Goal: Check status: Check status

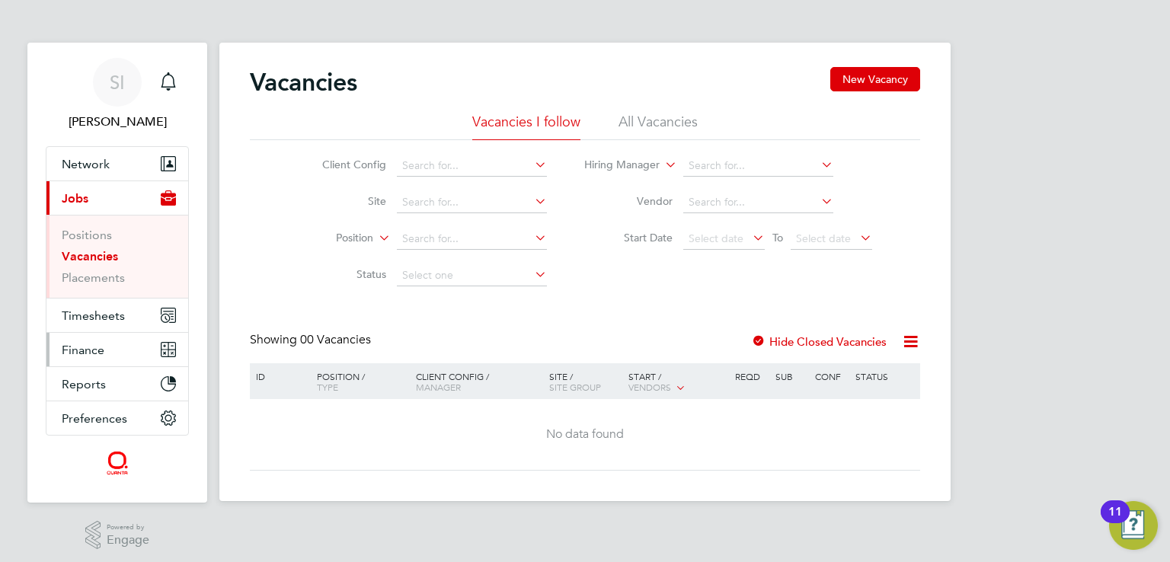
click at [104, 352] on button "Finance" at bounding box center [117, 350] width 142 height 34
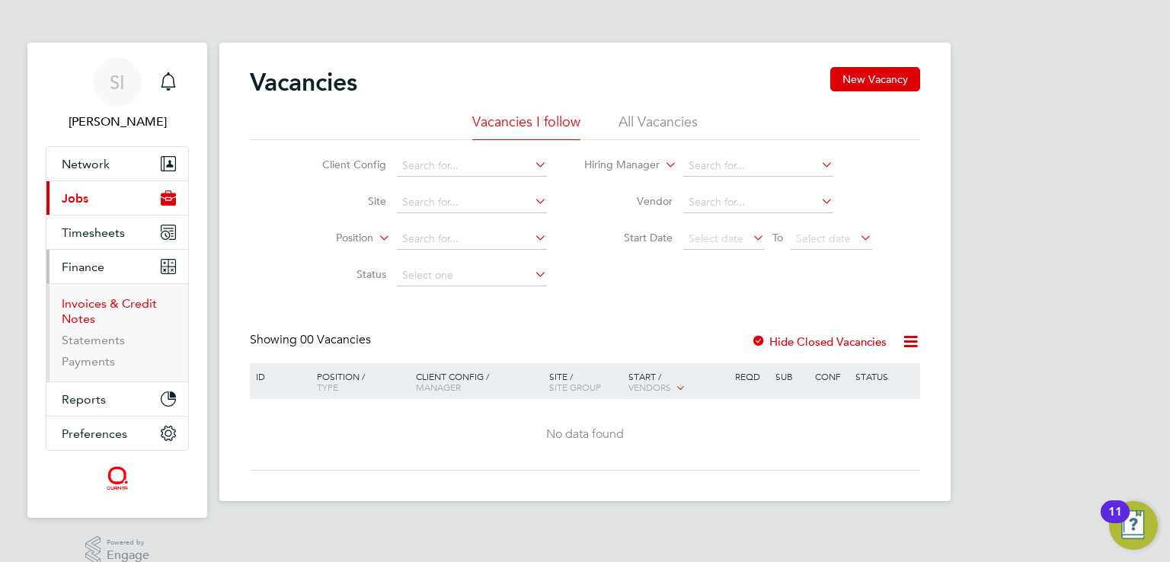
click at [95, 305] on link "Invoices & Credit Notes" at bounding box center [109, 311] width 95 height 30
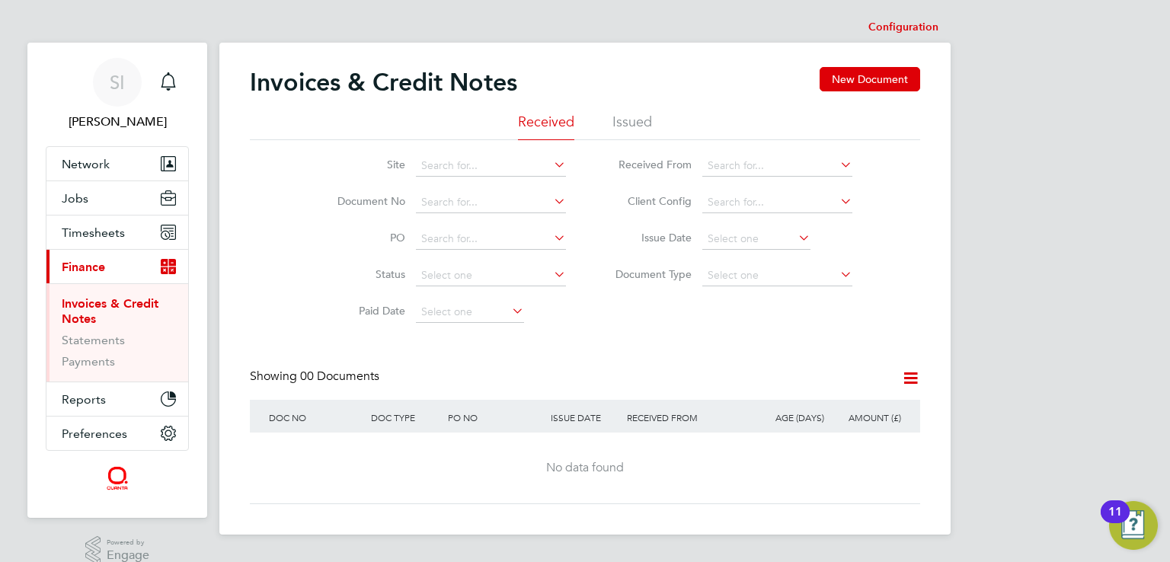
click at [627, 129] on li "Issued" at bounding box center [632, 126] width 40 height 27
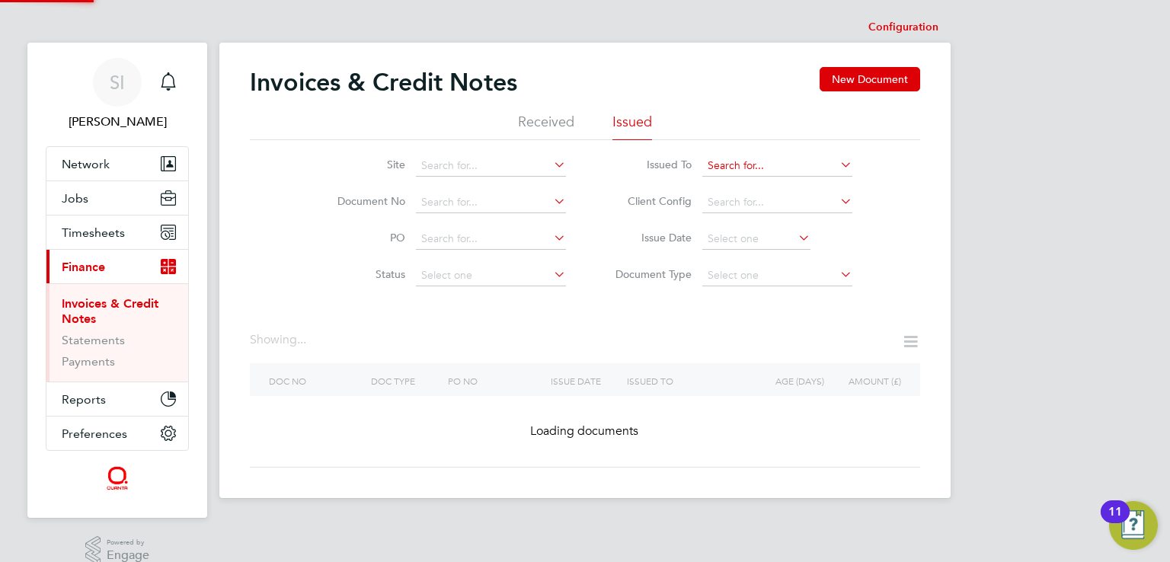
click at [745, 173] on input at bounding box center [777, 165] width 150 height 21
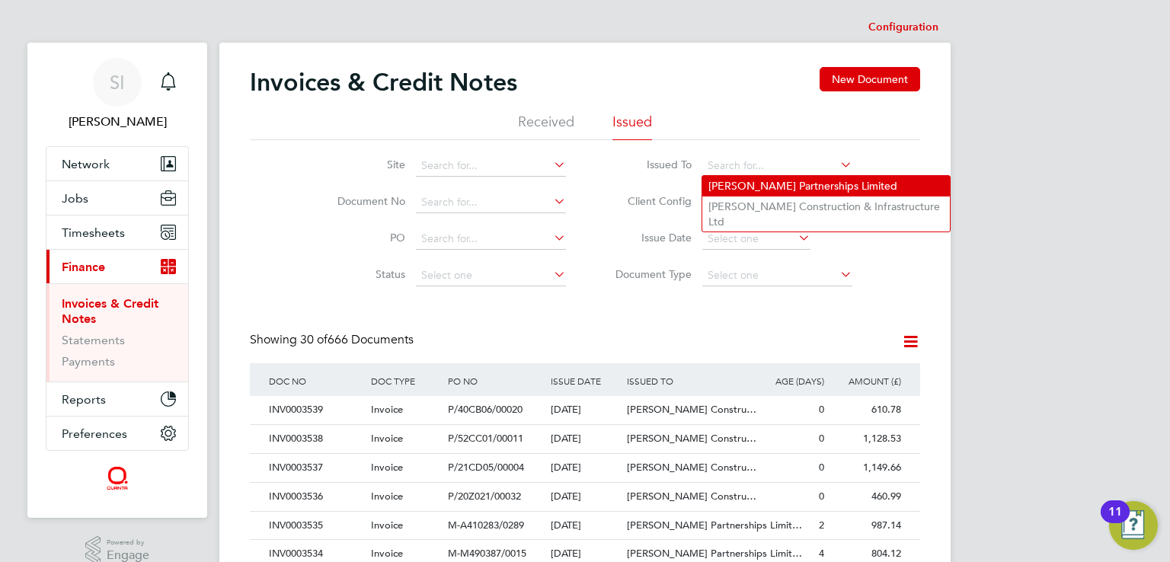
click at [740, 183] on li "[PERSON_NAME] Partnerships Limited" at bounding box center [825, 186] width 247 height 21
type input "[PERSON_NAME] Partnerships Limited"
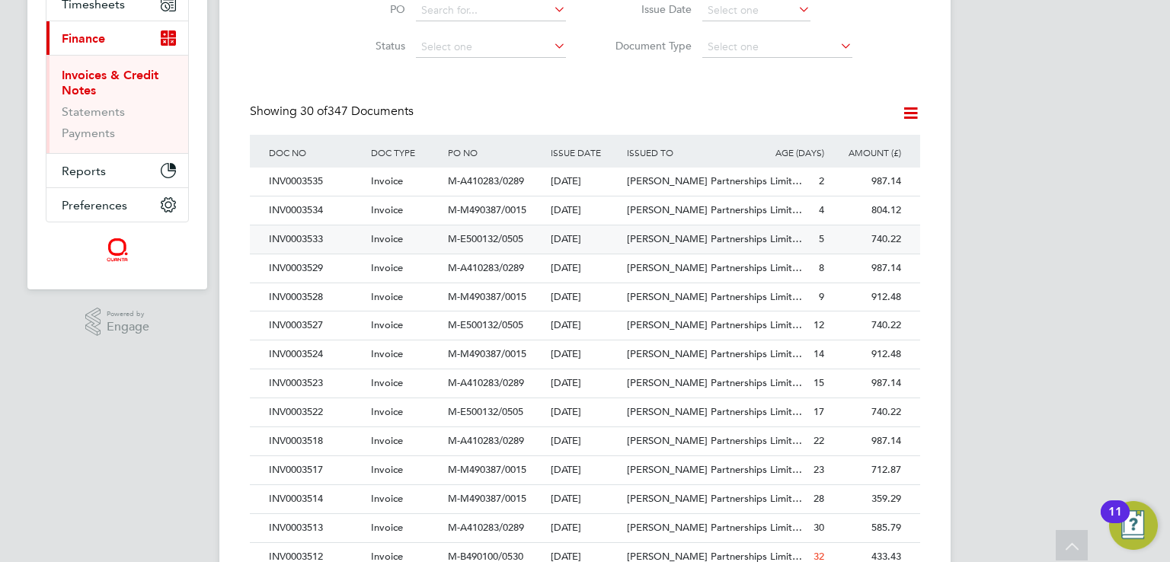
click at [466, 231] on div "M-E500132/0505" at bounding box center [495, 239] width 102 height 28
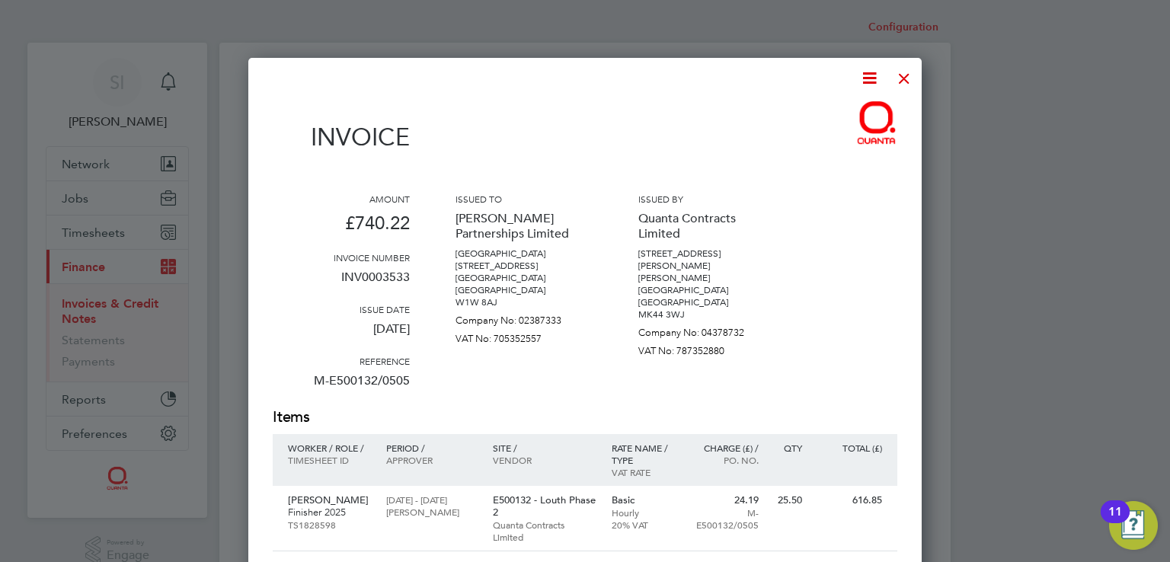
click at [905, 74] on div at bounding box center [903, 74] width 27 height 27
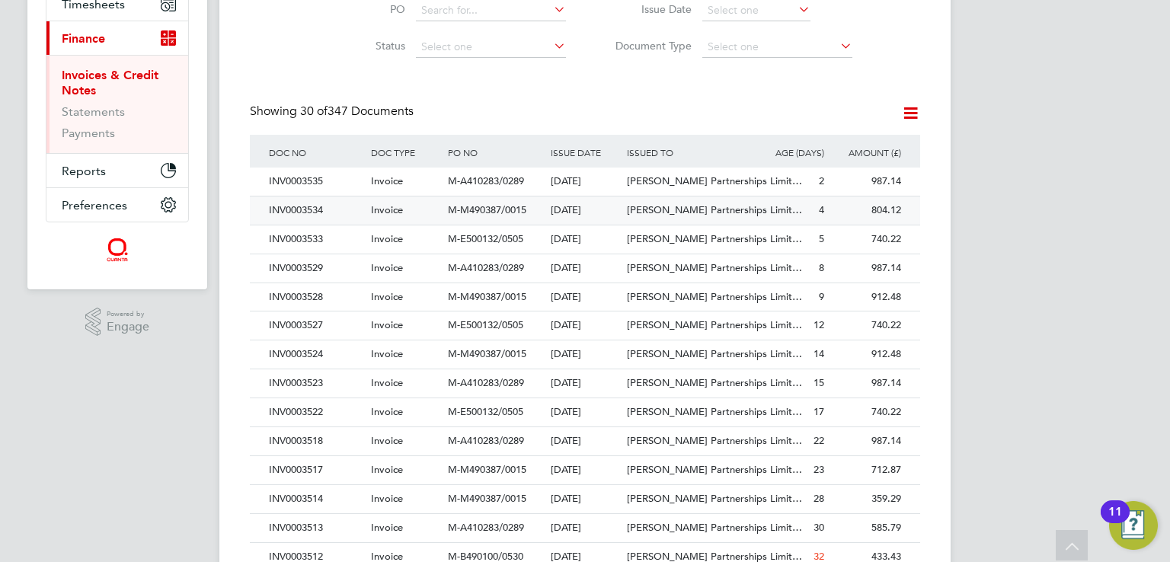
click at [470, 212] on span "M-M490387/0015" at bounding box center [487, 209] width 78 height 13
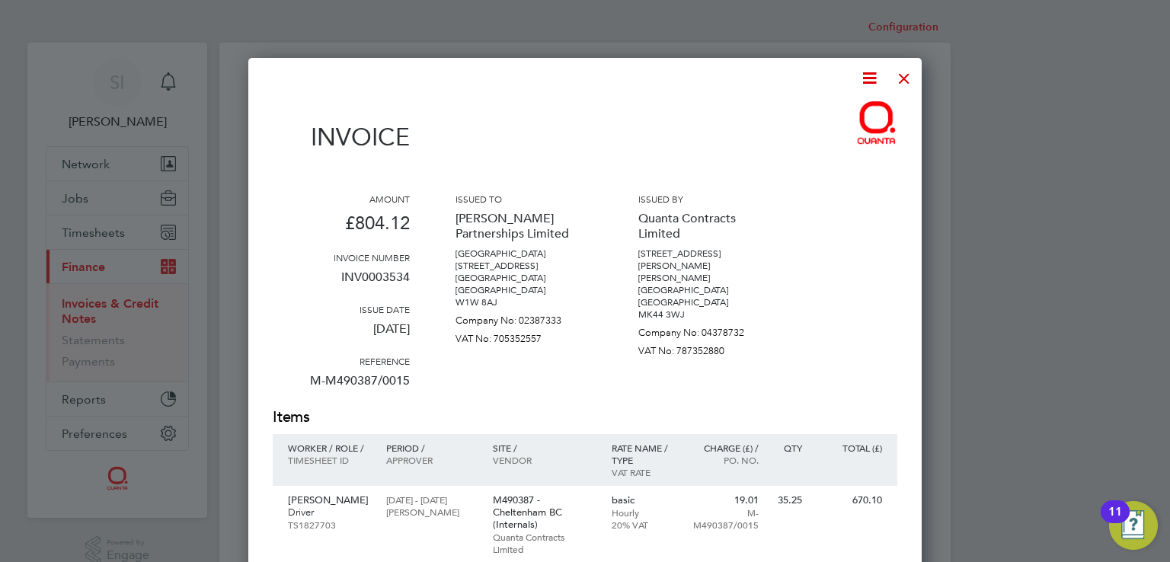
click at [902, 77] on div at bounding box center [903, 74] width 27 height 27
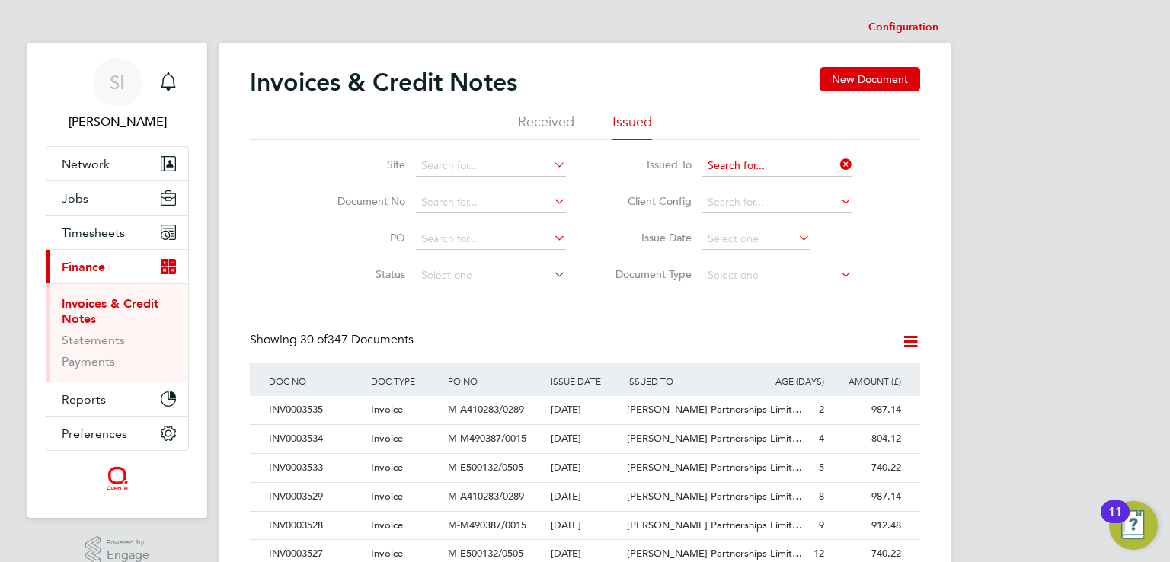
click at [720, 171] on input at bounding box center [777, 165] width 150 height 21
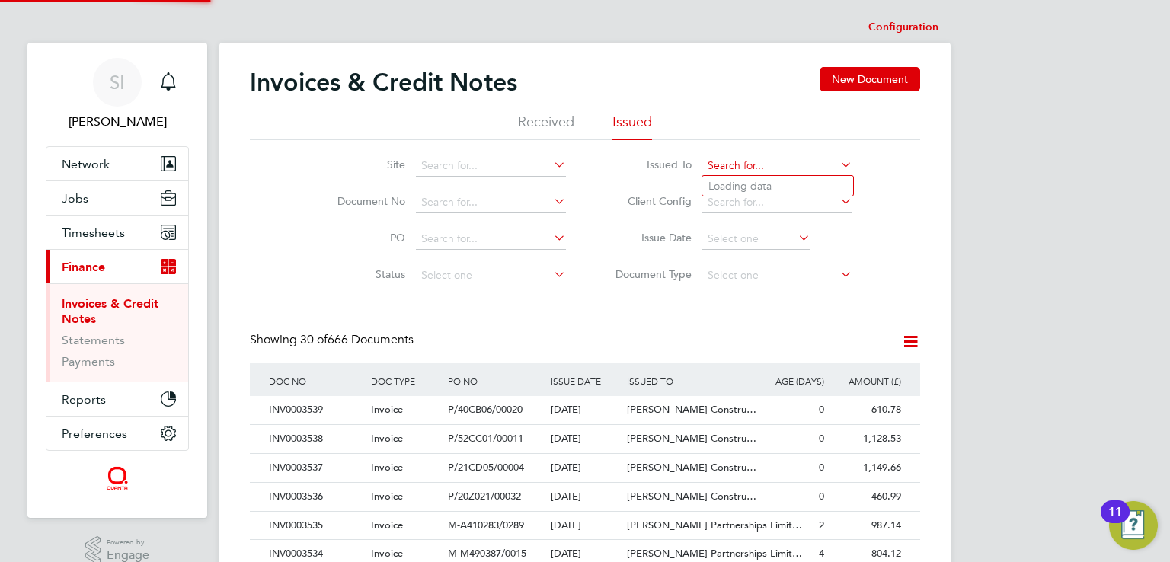
scroll to position [29, 104]
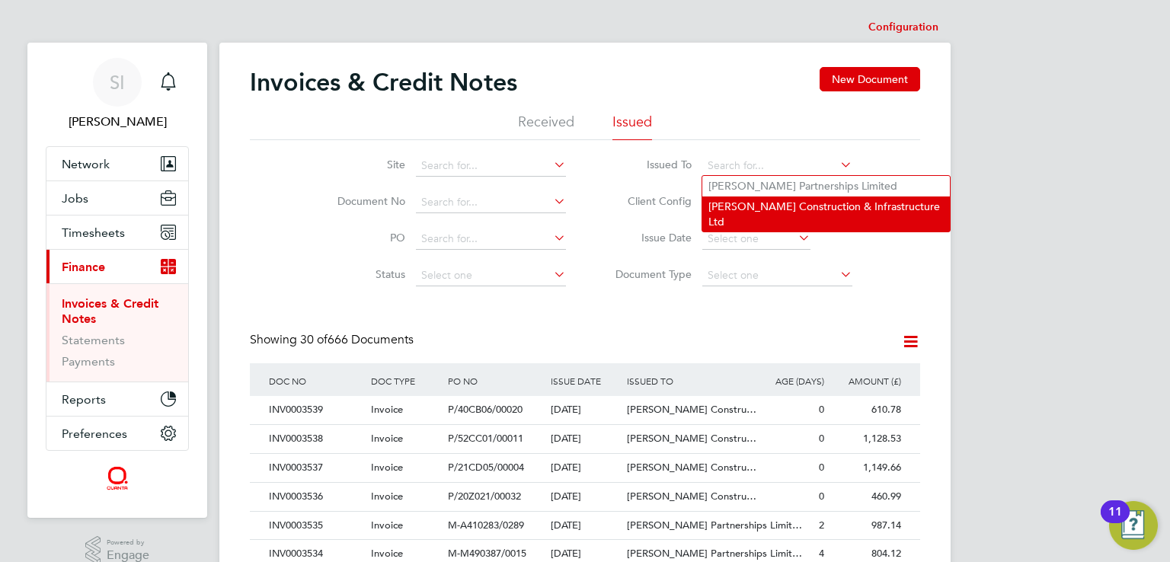
click at [739, 208] on li "[PERSON_NAME] Construction & Infrastructure Ltd" at bounding box center [825, 213] width 247 height 34
type input "[PERSON_NAME] Construction & Infrastructure Ltd"
